Goal: Go to known website

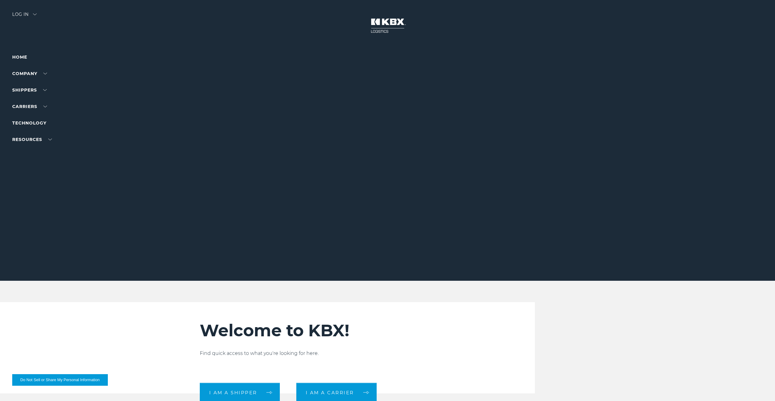
click at [28, 17] on div "Log in" at bounding box center [24, 16] width 24 height 9
click at [18, 41] on link "RAIL" at bounding box center [18, 40] width 12 height 5
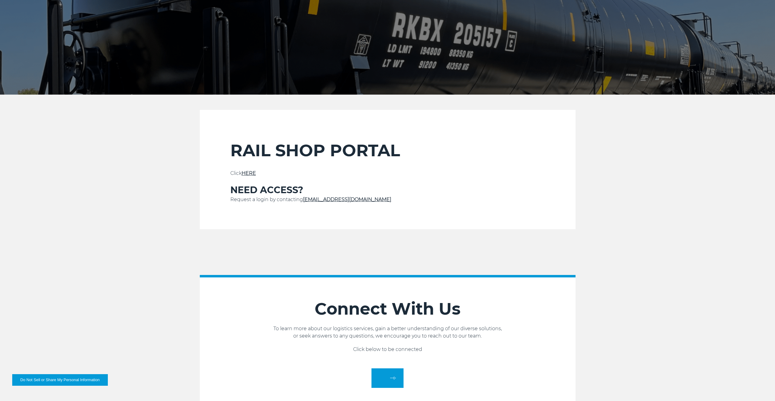
scroll to position [183, 0]
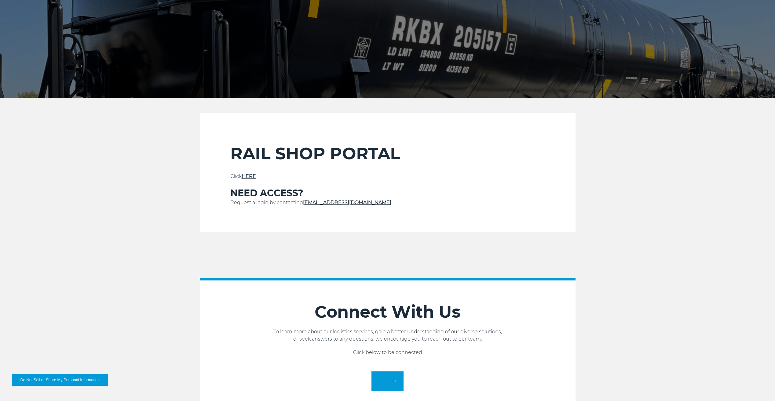
click at [253, 176] on link "HERE" at bounding box center [249, 177] width 14 height 6
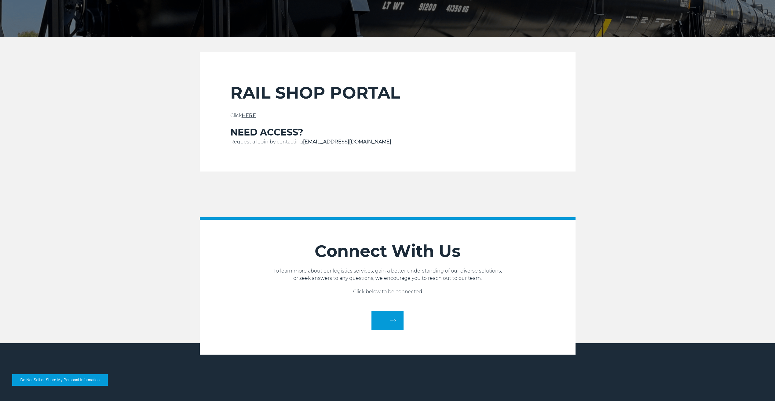
scroll to position [244, 0]
